Goal: Find specific page/section: Find specific page/section

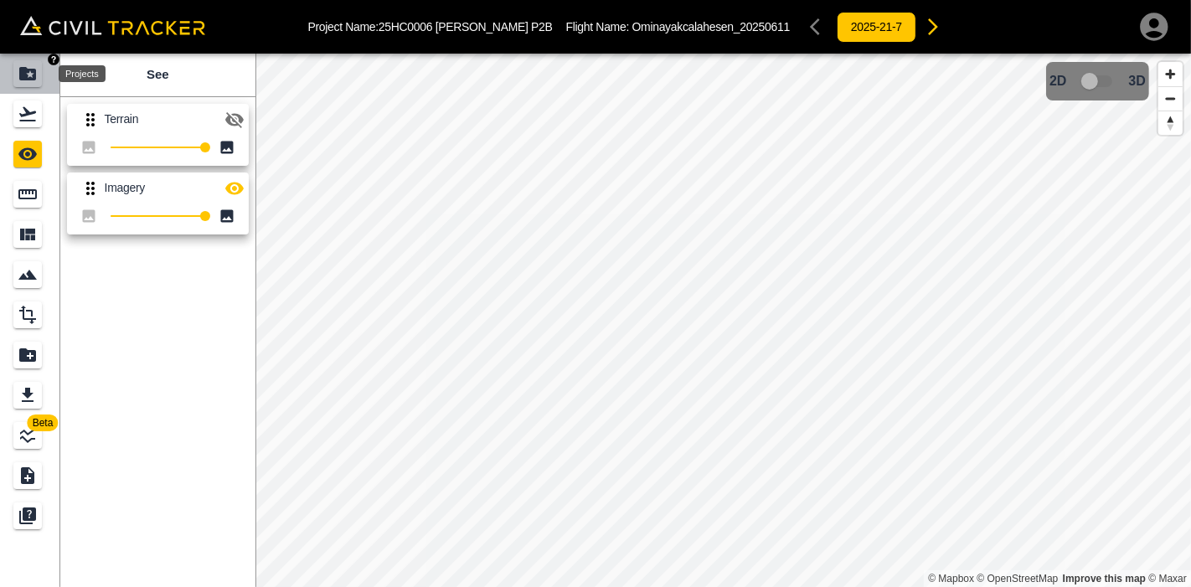
click at [24, 75] on icon "Projects" at bounding box center [27, 73] width 17 height 13
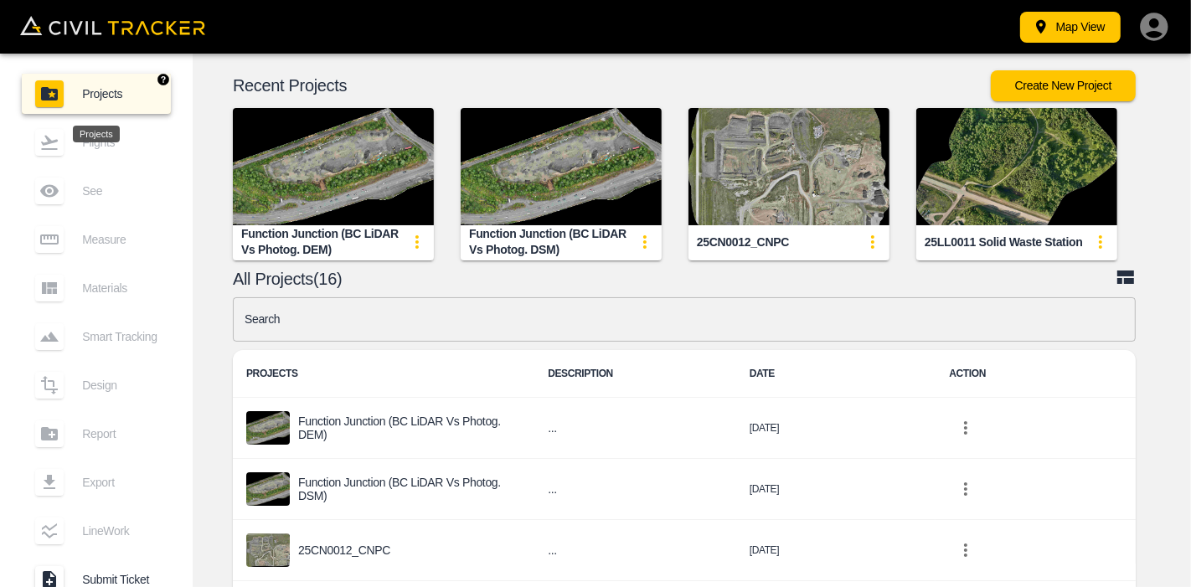
click at [121, 97] on span "Projects" at bounding box center [119, 93] width 75 height 13
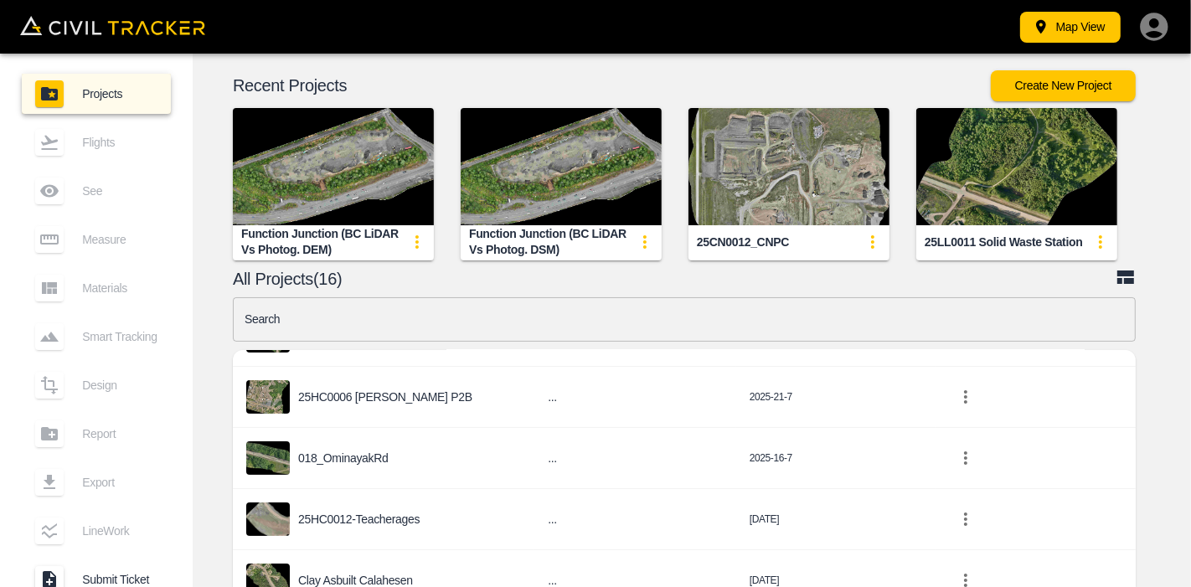
scroll to position [245, 0]
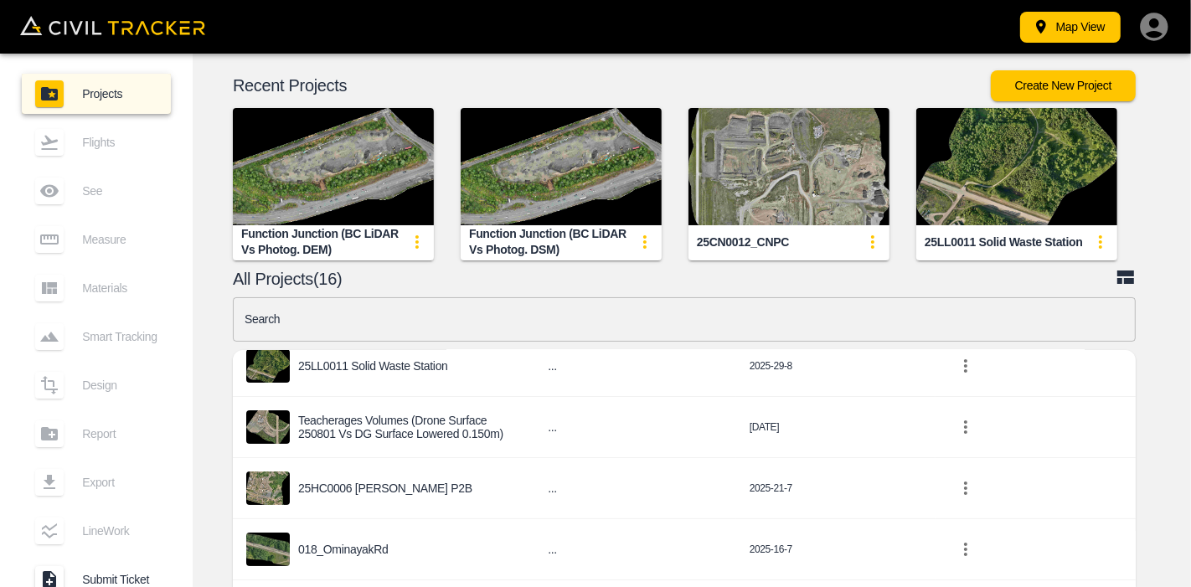
click at [82, 114] on ul "Projects Flights See Measure Materials Smart Tracking Design Report Export Line…" at bounding box center [96, 365] width 149 height 596
click at [1157, 15] on icon "button" at bounding box center [1153, 27] width 28 height 28
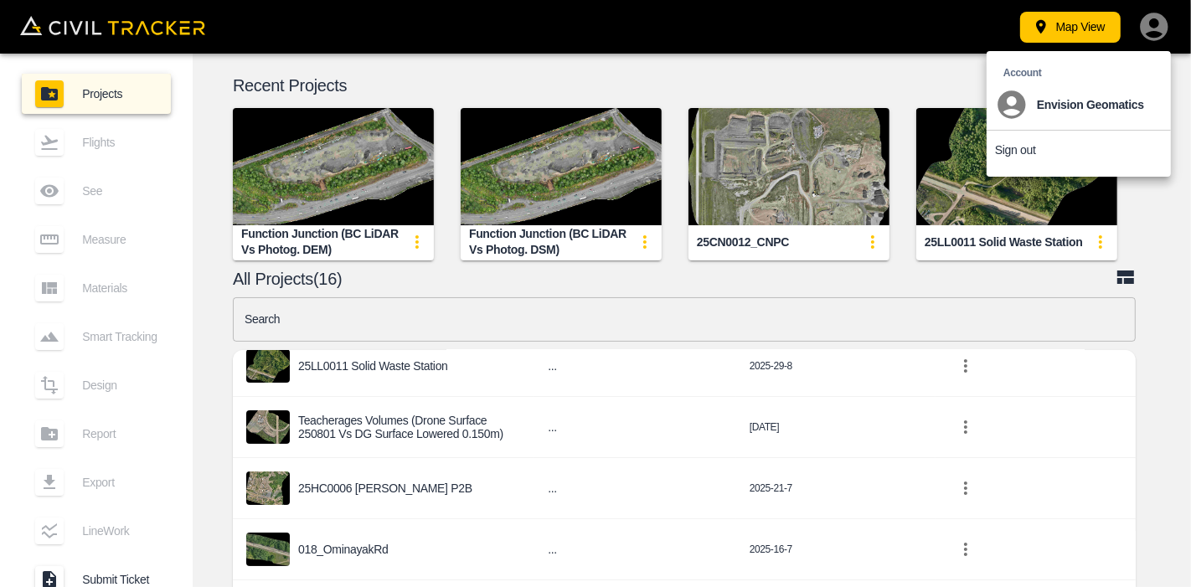
click at [658, 82] on div at bounding box center [595, 293] width 1191 height 587
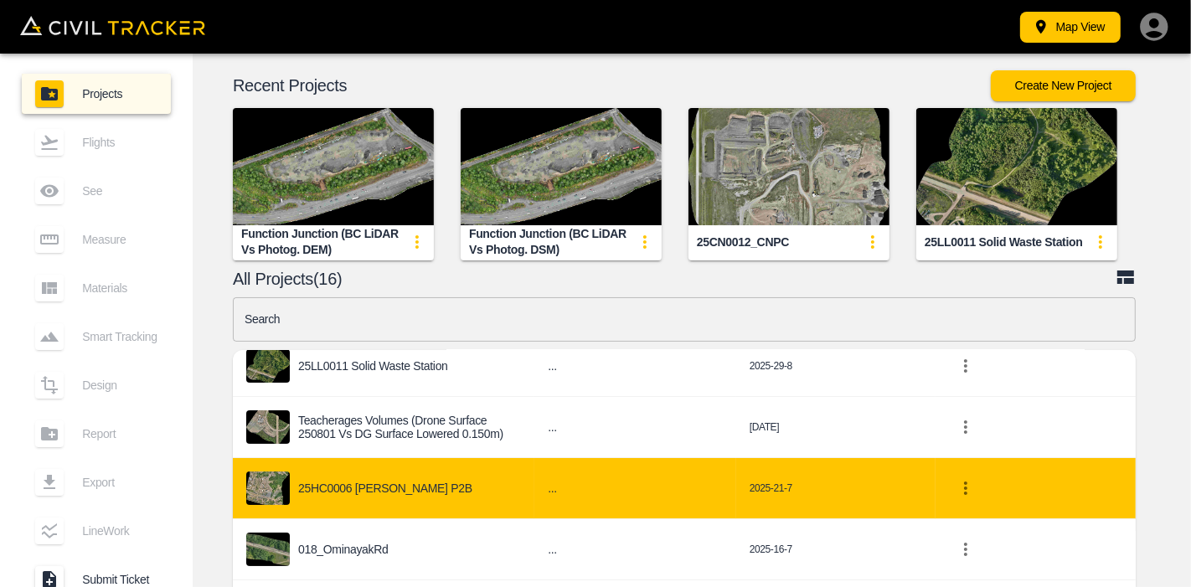
click at [358, 481] on p "25HC0006 [PERSON_NAME] P2B" at bounding box center [385, 487] width 174 height 13
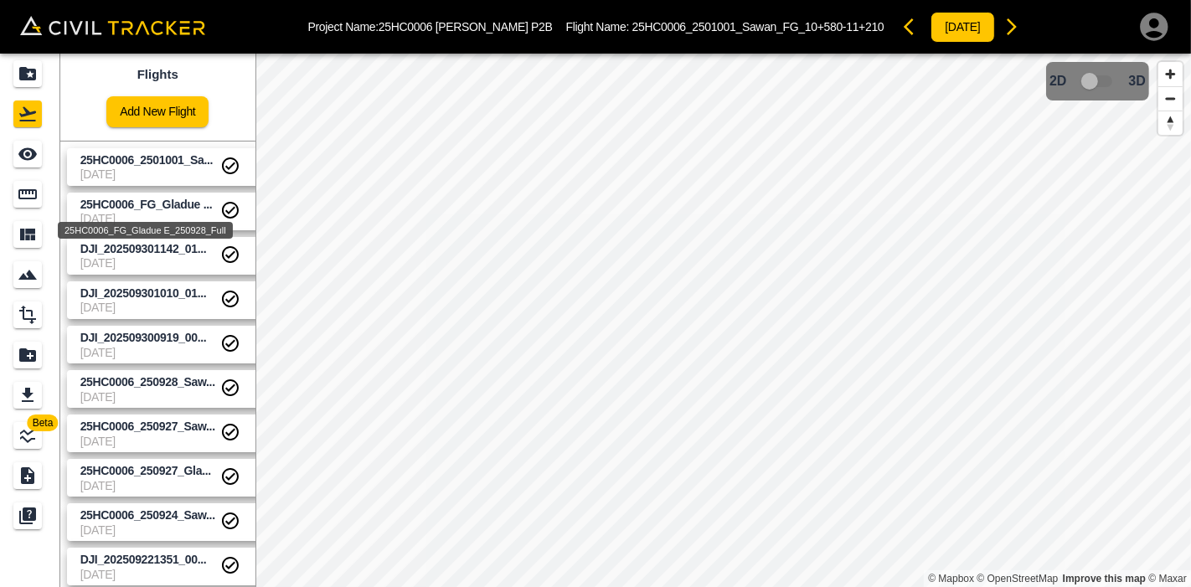
click at [136, 226] on div "25HC0006_FG_Gladue E_250928_Full" at bounding box center [145, 230] width 175 height 17
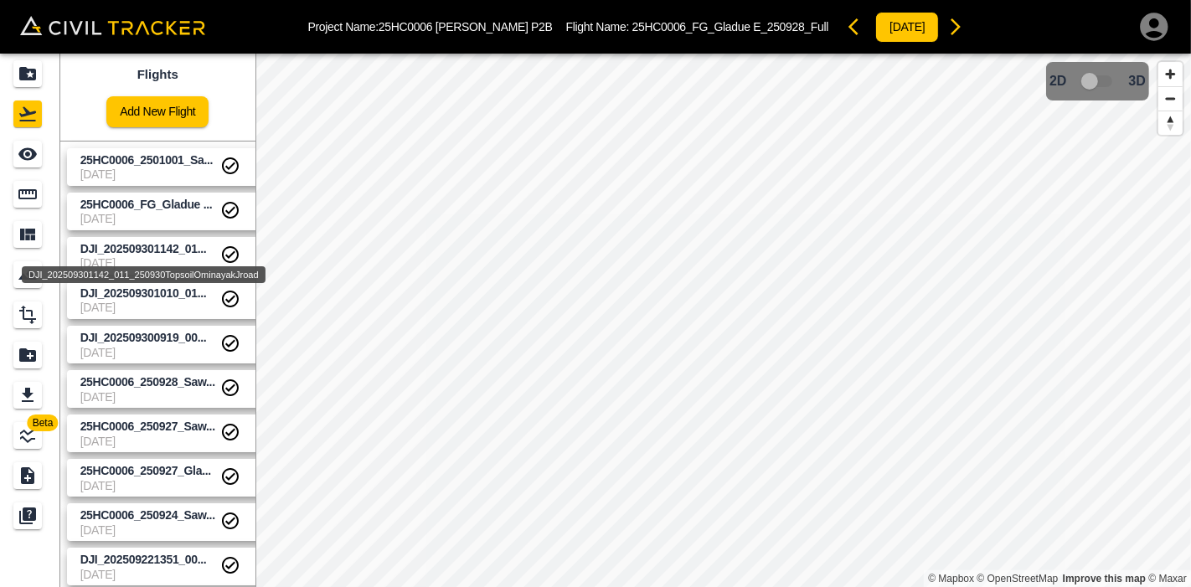
click at [187, 255] on div "DJI_202509301142_011_250930TopsoilOminayakJroad" at bounding box center [143, 270] width 247 height 30
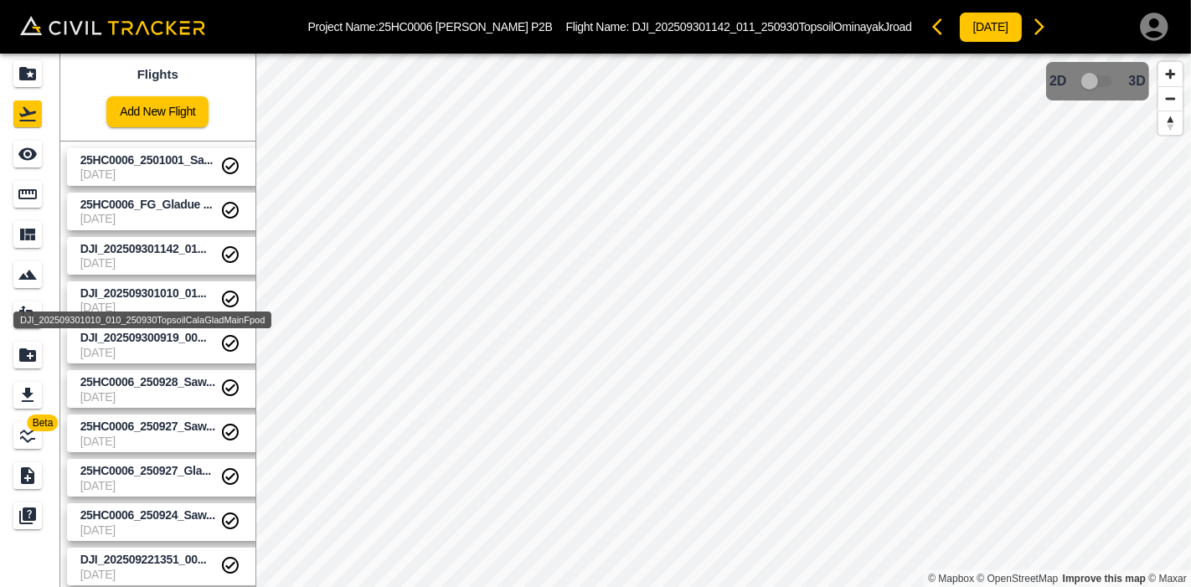
click at [172, 311] on div "DJI_202509301010_010_250930TopsoilCalaGladMainFpod" at bounding box center [142, 319] width 258 height 17
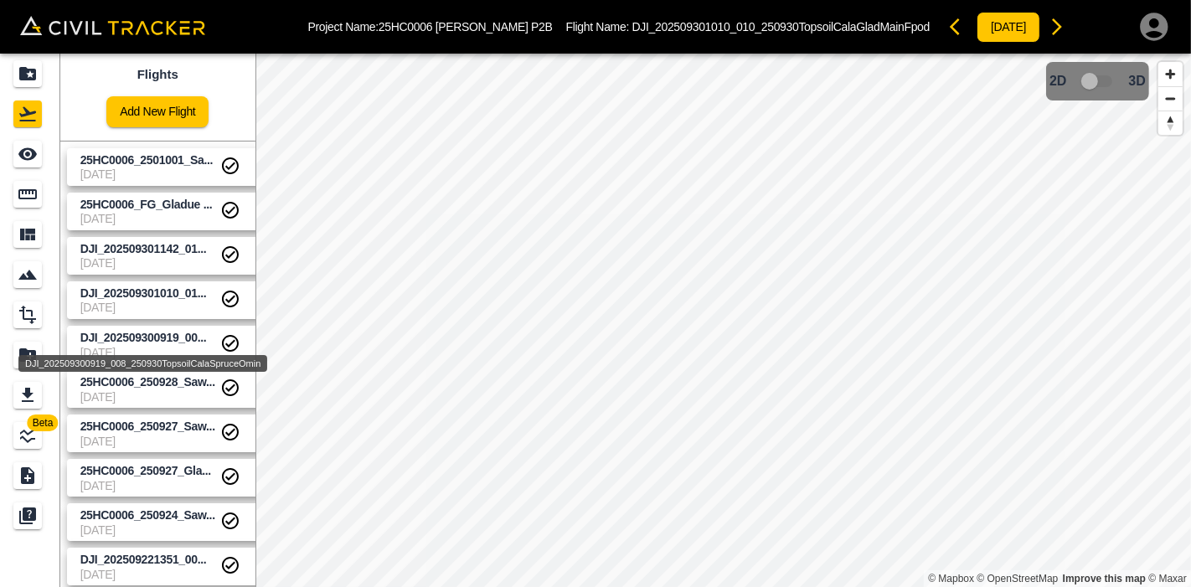
click at [160, 337] on span "DJI_202509300919_00..." at bounding box center [143, 337] width 126 height 13
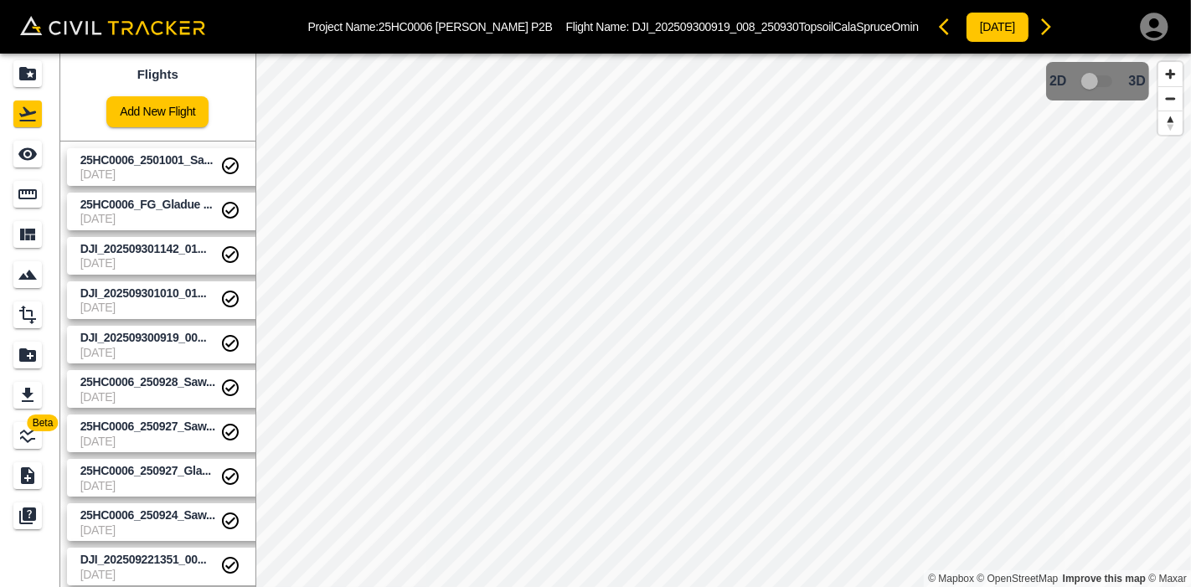
click at [949, 586] on html "Project Name: 25HC0006 [PERSON_NAME] P2B Flight Name: DJI_202509300919_008_2509…" at bounding box center [595, 293] width 1191 height 587
click at [629, 0] on html "Project Name: 25HC0006 [PERSON_NAME] P2B Flight Name: DJI_202509300919_008_2509…" at bounding box center [595, 293] width 1191 height 587
click at [22, 67] on icon "Projects" at bounding box center [27, 73] width 17 height 13
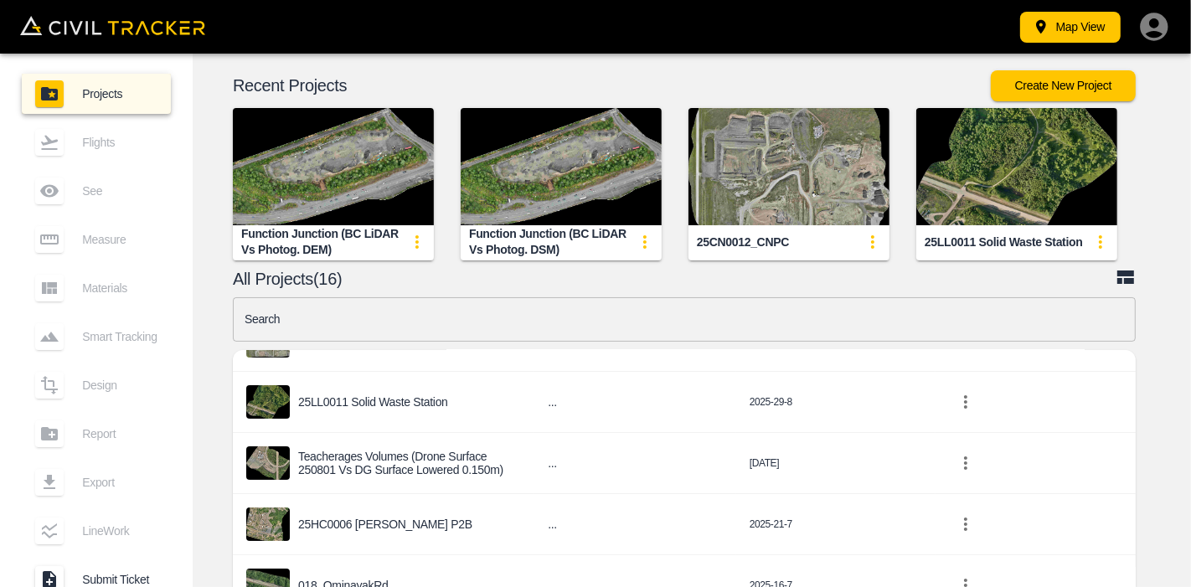
scroll to position [211, 0]
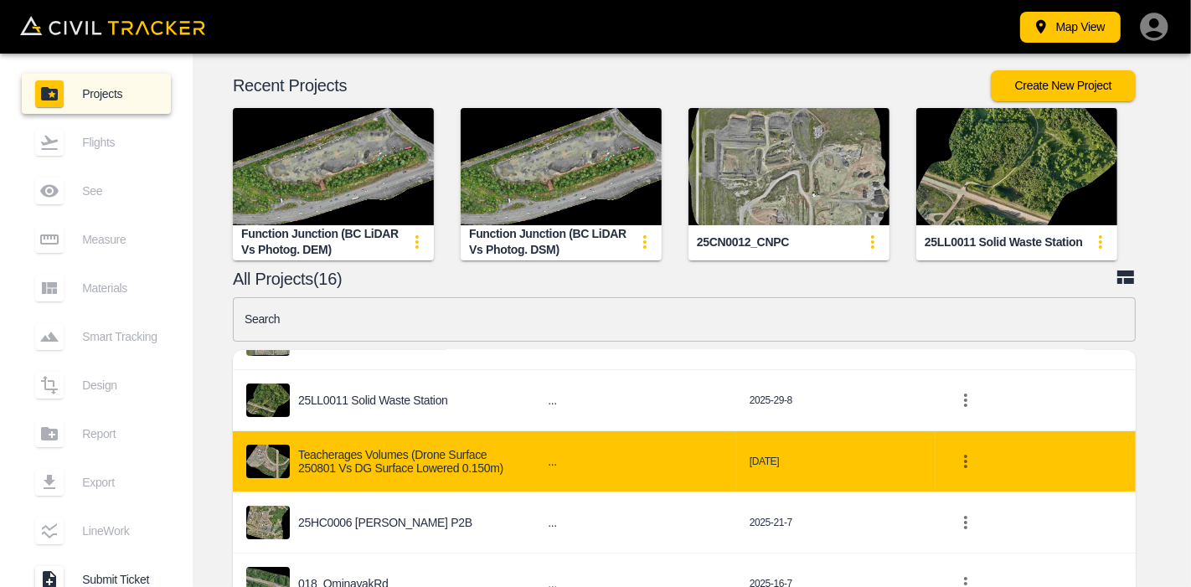
click at [385, 450] on p "Teacherages volumes (Drone surface 250801 vs DG surface lowered 0.150m)" at bounding box center [409, 462] width 223 height 28
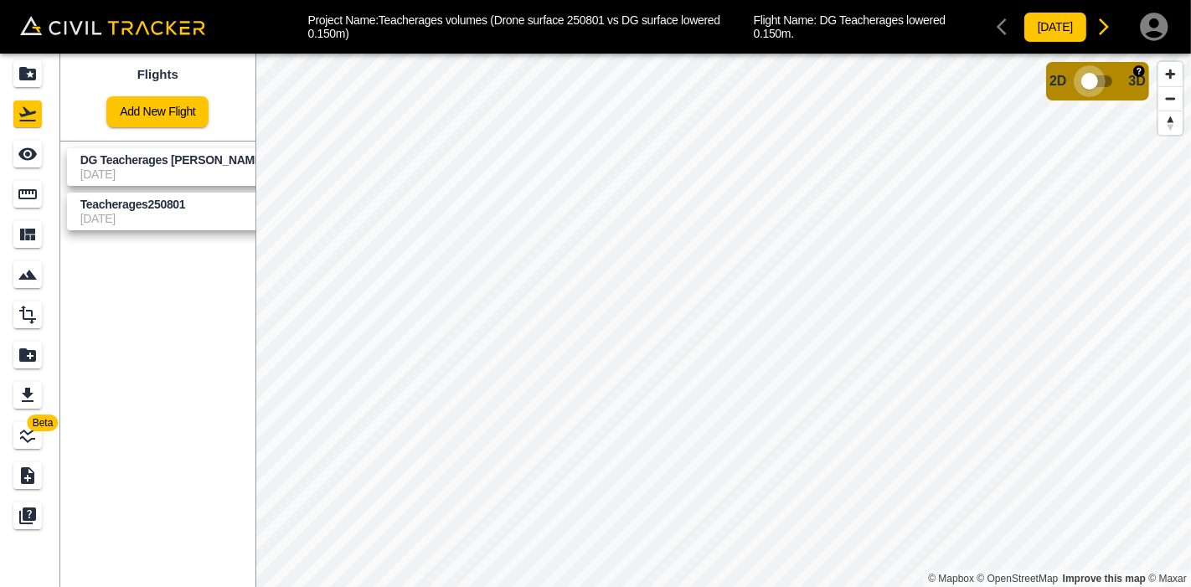
click at [1103, 85] on input "checkbox" at bounding box center [1089, 81] width 95 height 32
